Goal: Information Seeking & Learning: Understand process/instructions

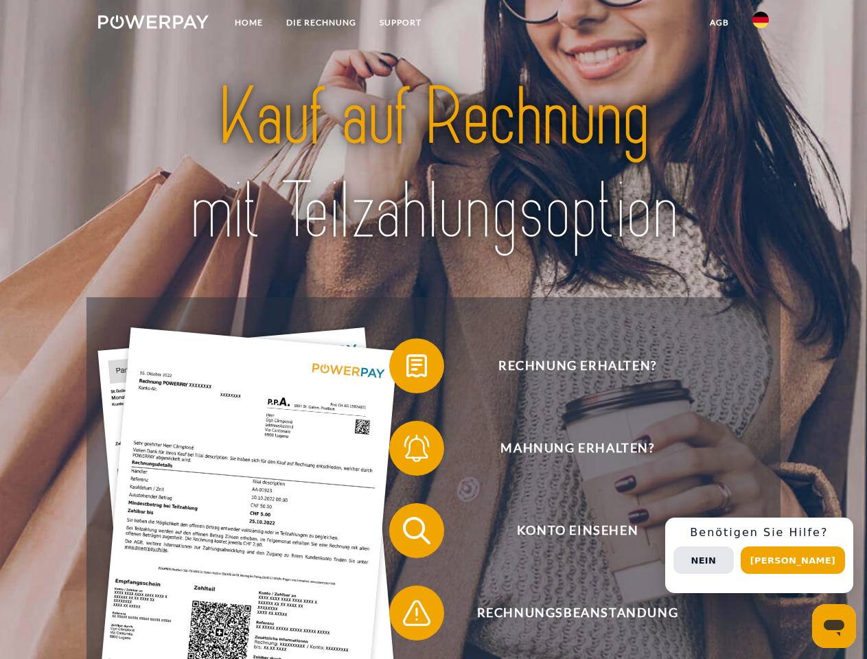
click at [153, 24] on img at bounding box center [153, 22] width 111 height 14
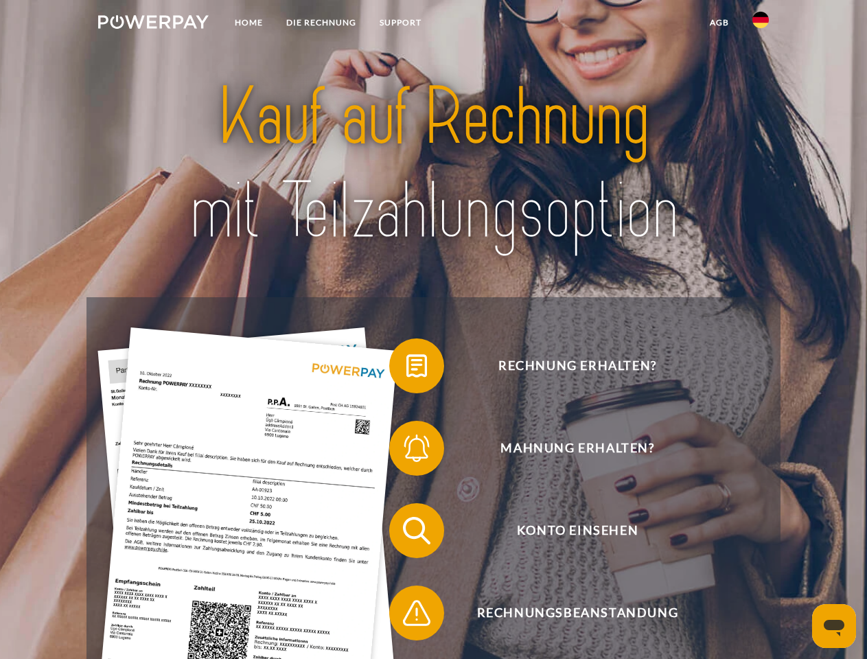
click at [761, 24] on img at bounding box center [760, 20] width 16 height 16
click at [719, 23] on link "agb" at bounding box center [719, 22] width 43 height 25
click at [406, 369] on span at bounding box center [396, 366] width 69 height 69
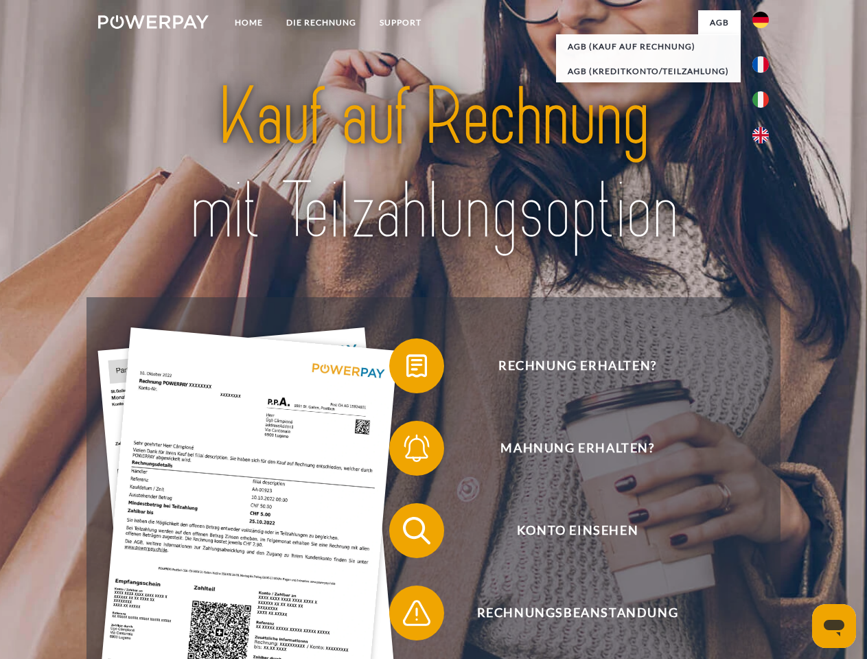
click at [406, 451] on span at bounding box center [396, 448] width 69 height 69
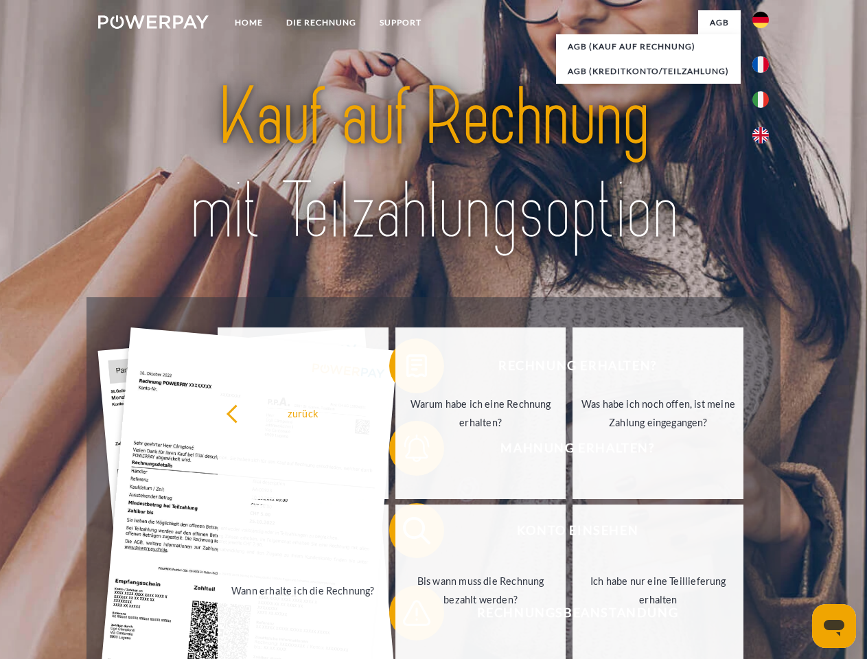
click at [406, 533] on link "Bis wann muss die Rechnung bezahlt werden?" at bounding box center [480, 591] width 171 height 172
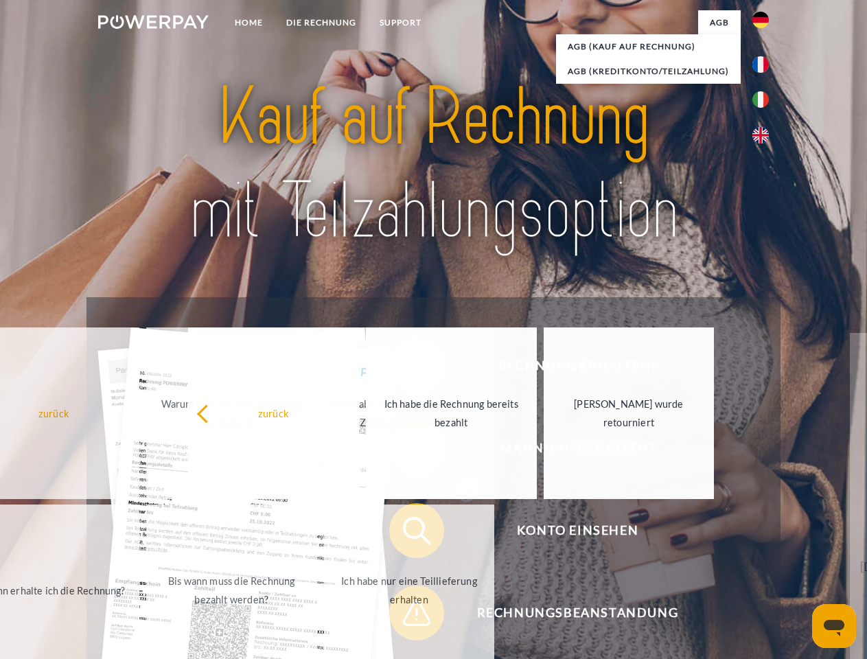
click at [406, 616] on span at bounding box center [396, 613] width 69 height 69
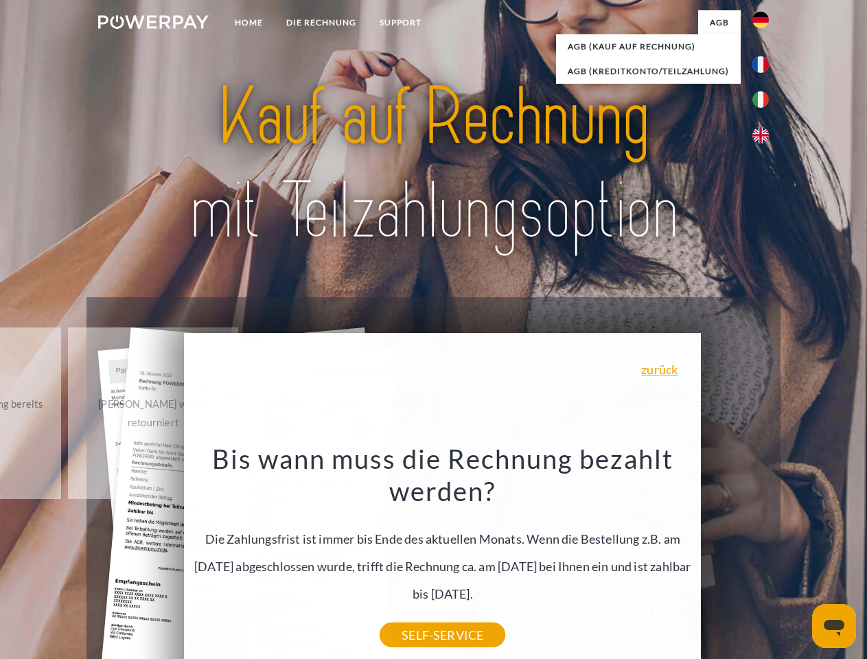
click at [764, 555] on div "Rechnung erhalten? Mahnung erhalten? Konto einsehen" at bounding box center [433, 571] width 693 height 549
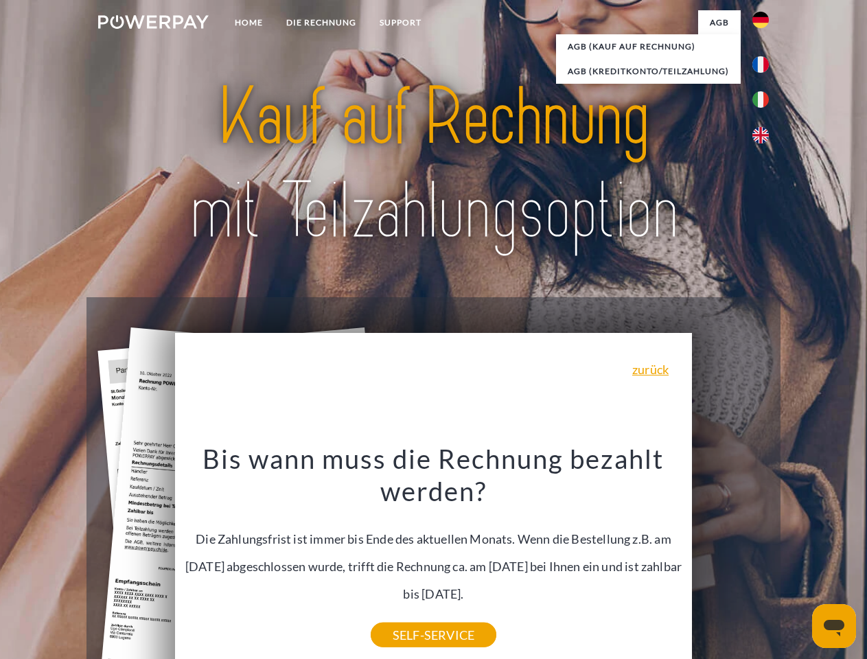
click at [730, 558] on span "Konto einsehen" at bounding box center [577, 530] width 336 height 55
click at [798, 560] on header "Home DIE RECHNUNG SUPPORT" at bounding box center [433, 474] width 867 height 948
